Goal: Find specific page/section: Find specific page/section

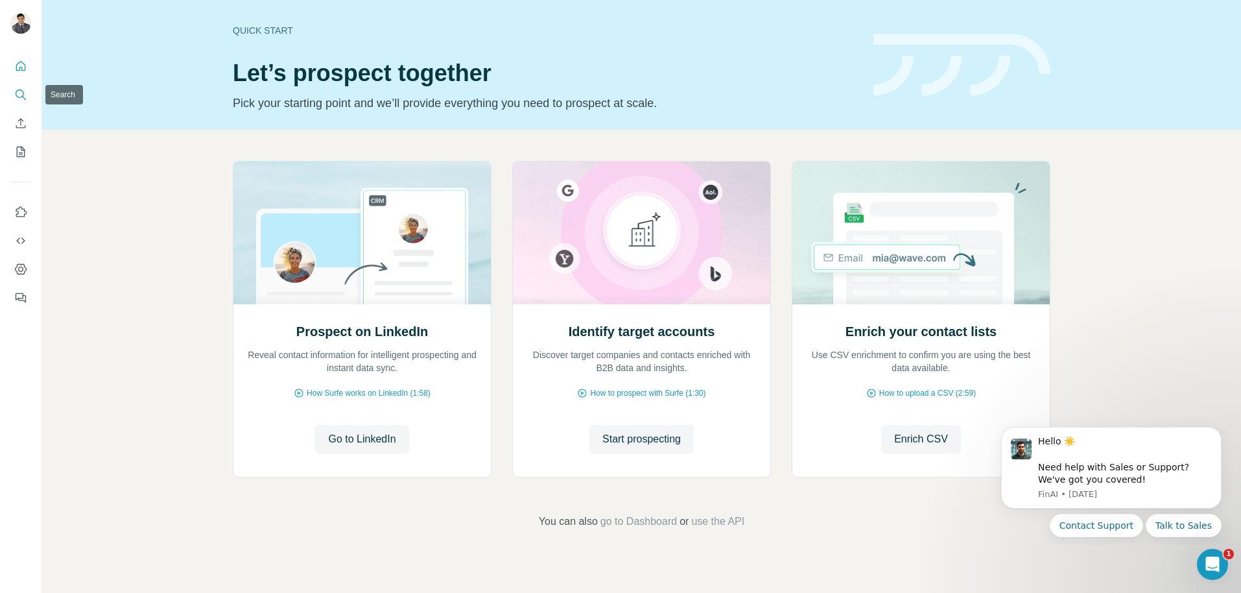
click at [22, 93] on icon "Search" at bounding box center [20, 94] width 13 height 13
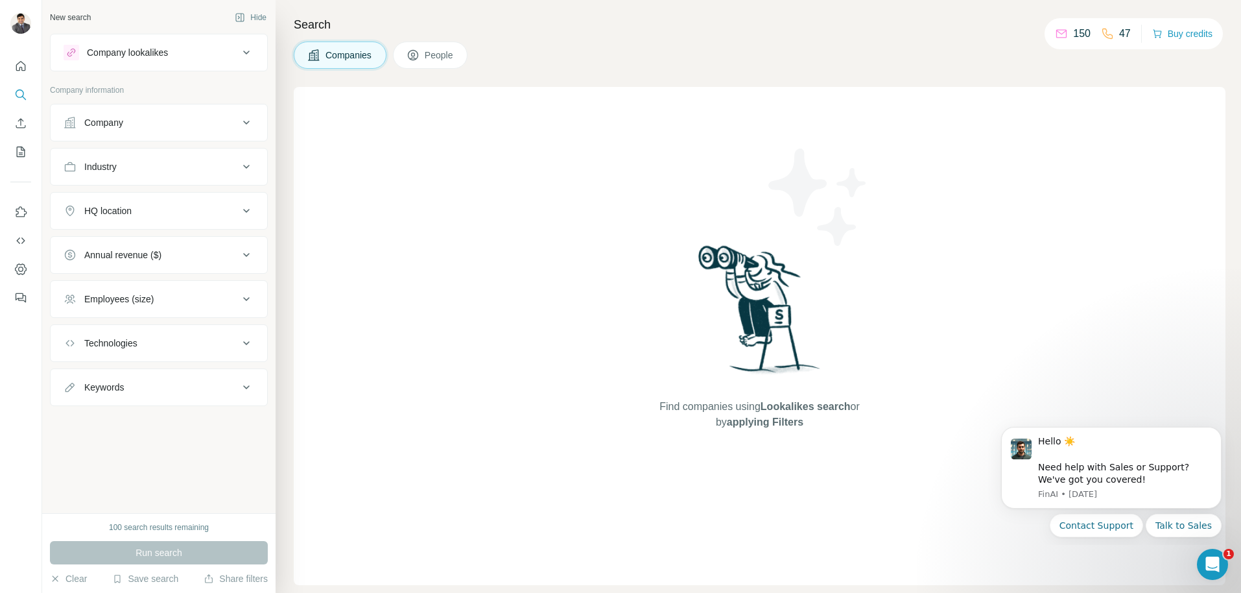
click at [418, 49] on icon at bounding box center [413, 55] width 13 height 13
